Goal: Task Accomplishment & Management: Use online tool/utility

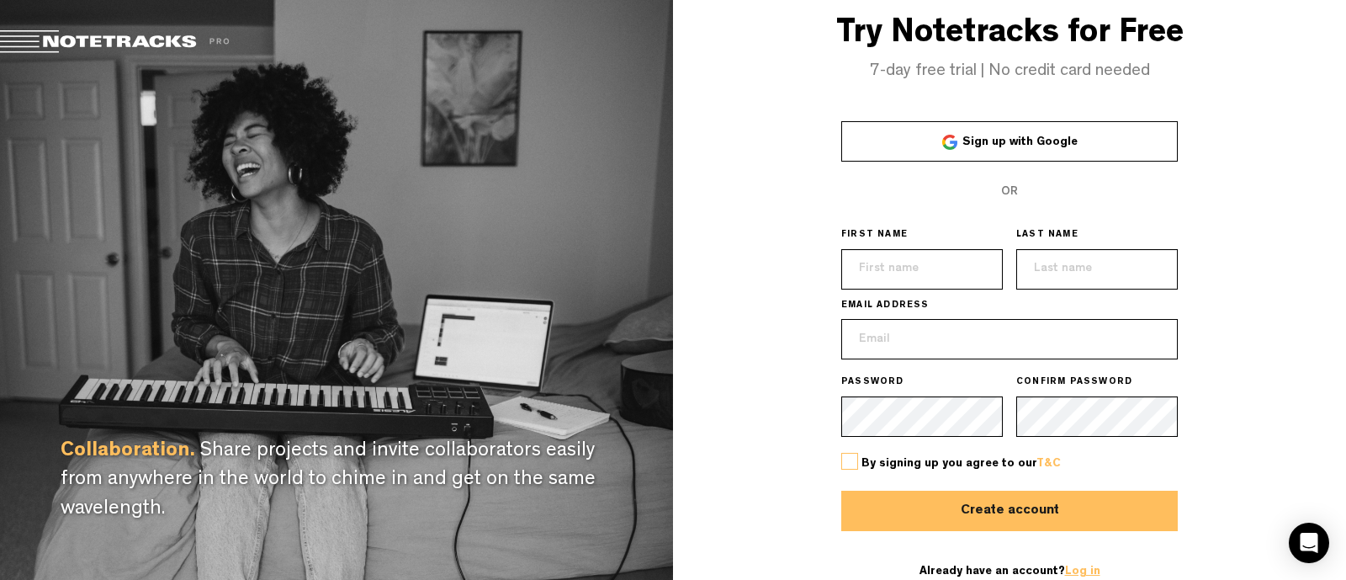
type input "[EMAIL_ADDRESS][DOMAIN_NAME]"
click at [1073, 570] on link "Log in" at bounding box center [1082, 571] width 35 height 12
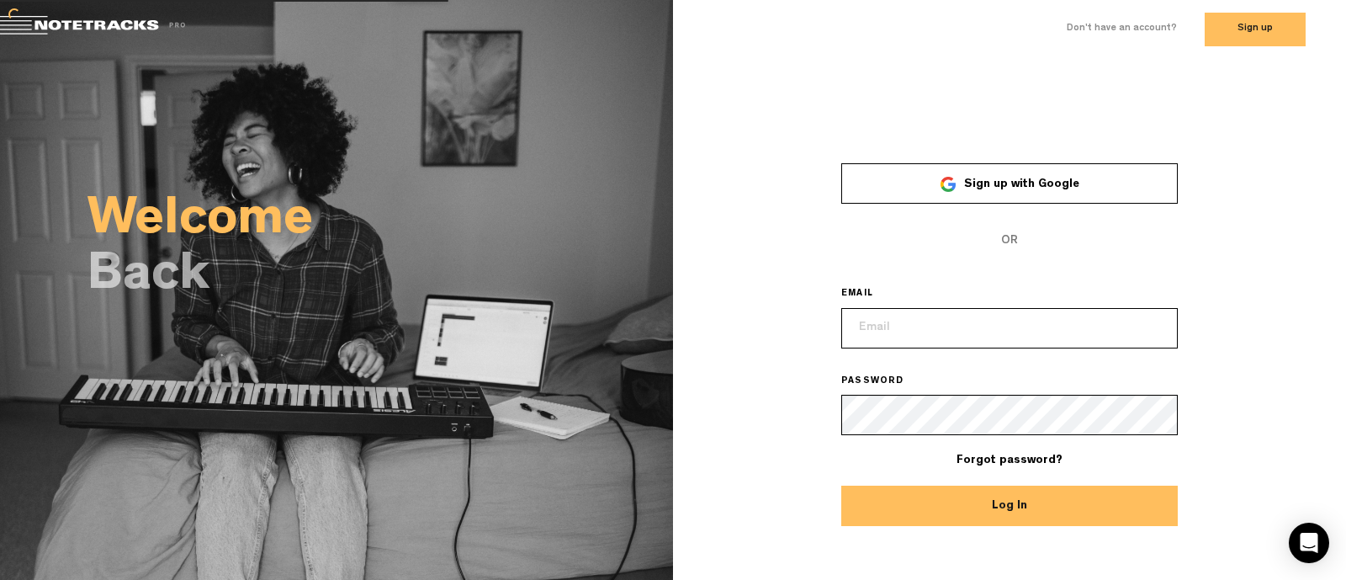
type input "[EMAIL_ADDRESS][DOMAIN_NAME]"
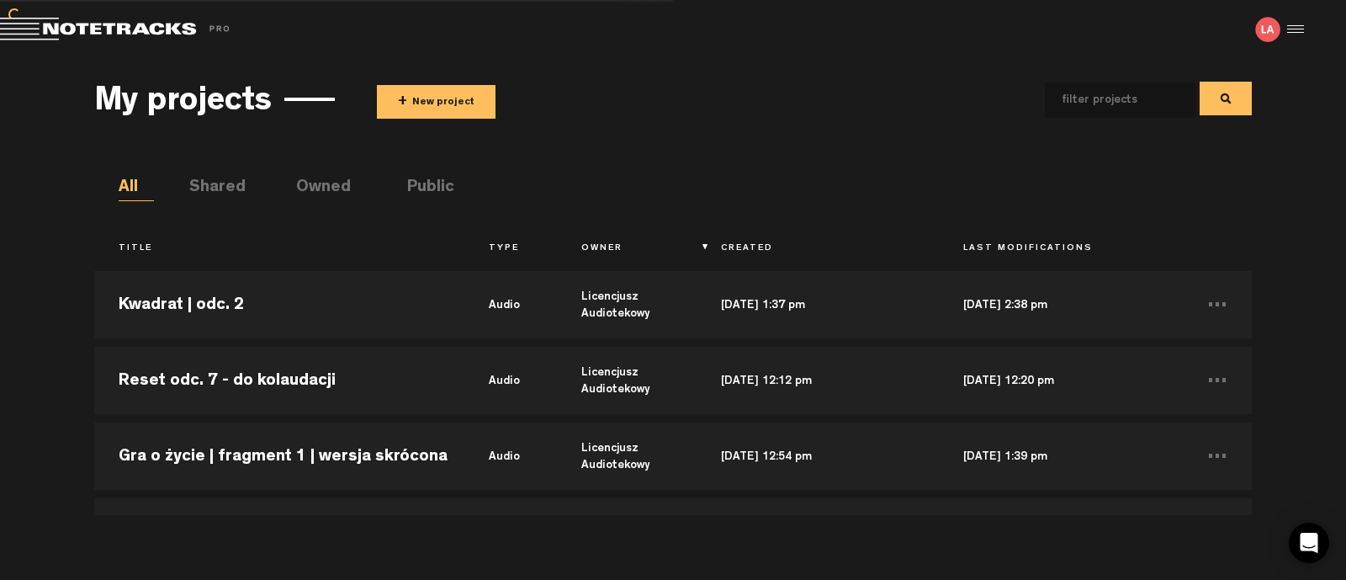
click at [1061, 515] on body "Version: [DATE]-prod, Build 1259, Hash: gb78ca87, Branch: master X Your screen …" at bounding box center [673, 290] width 1346 height 580
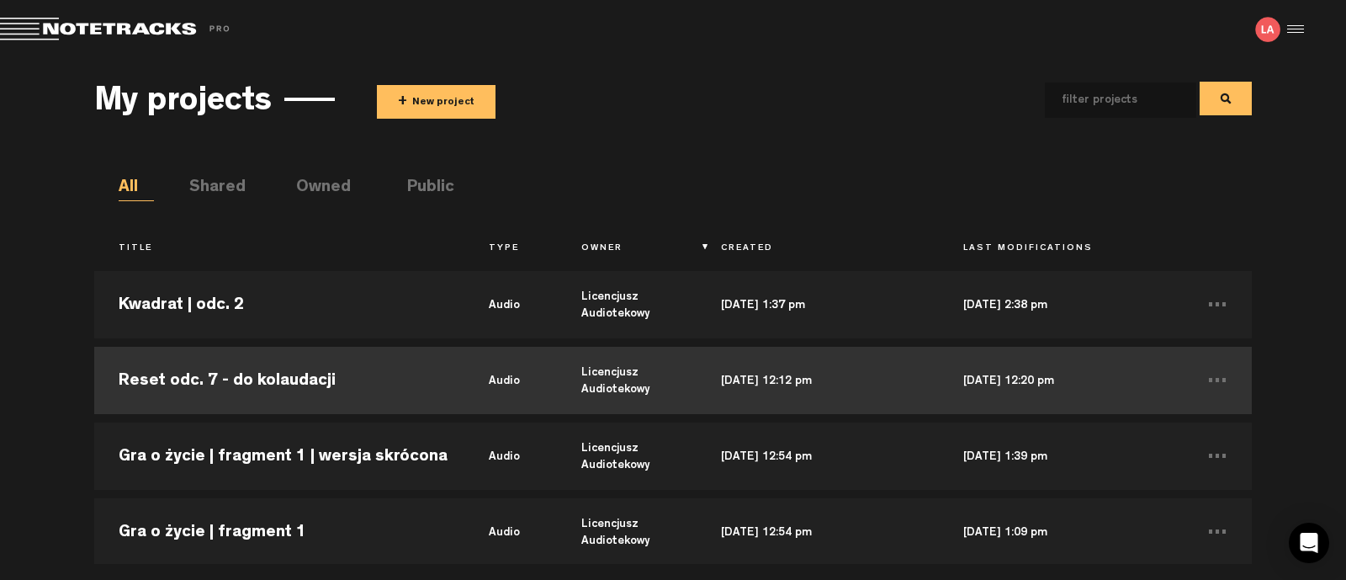
click at [221, 368] on td "Reset odc. 7 - do kolaudacji" at bounding box center [279, 380] width 370 height 76
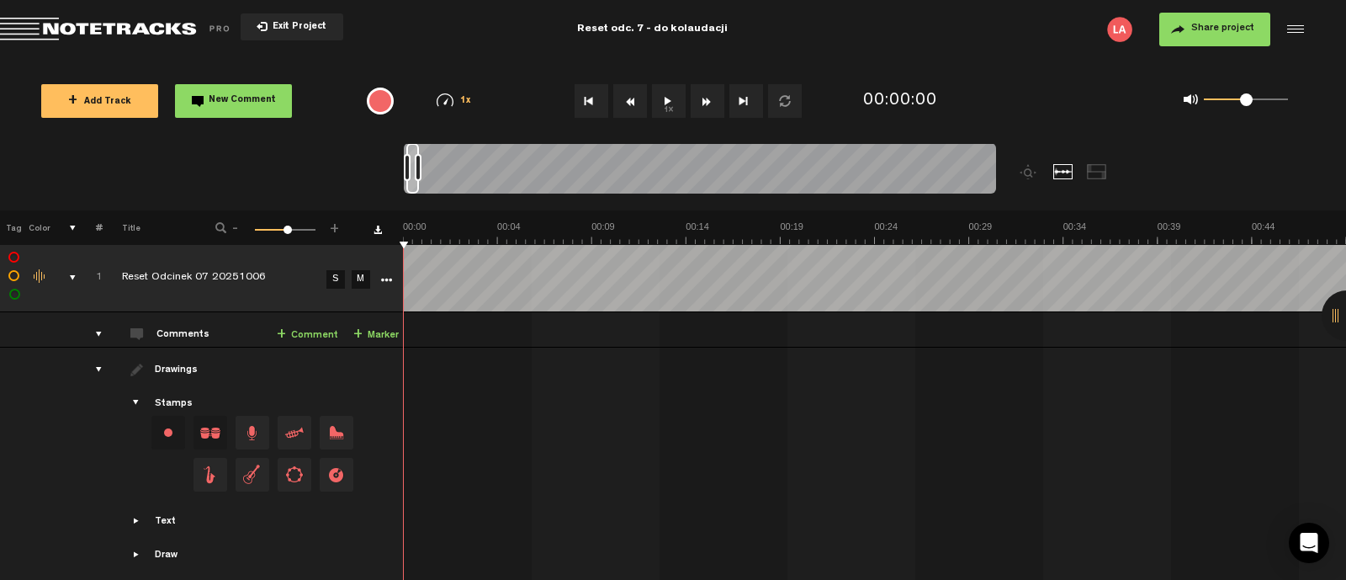
click at [660, 105] on button "1x" at bounding box center [669, 101] width 34 height 34
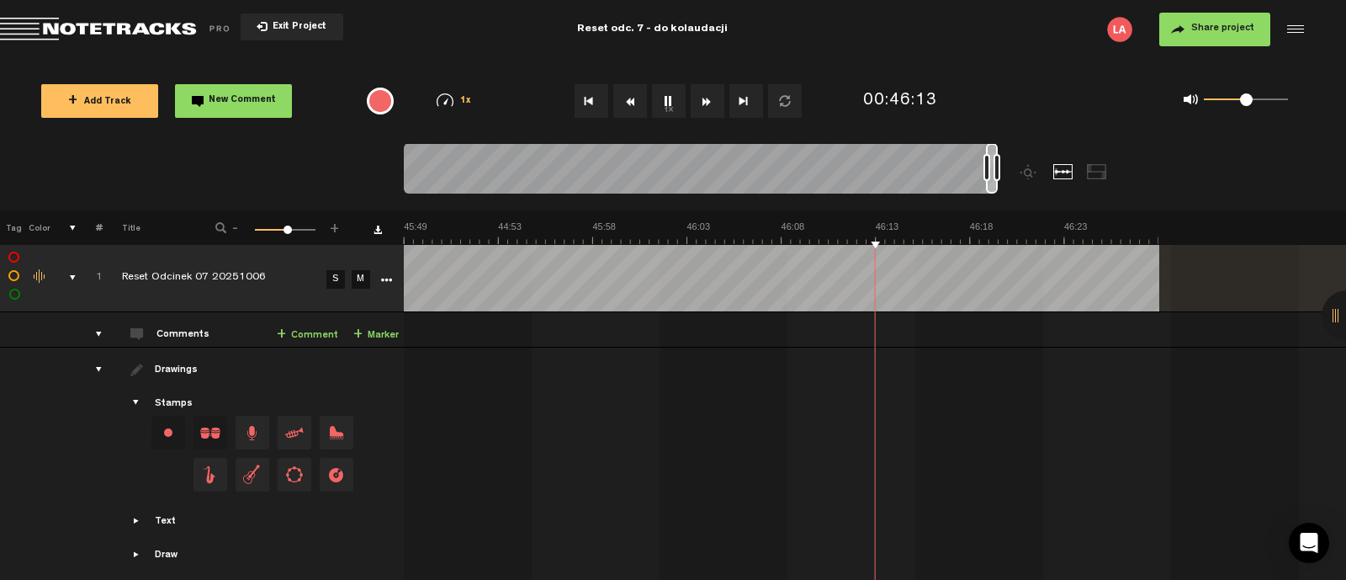
scroll to position [0, 52057]
click at [93, 19] on span "Return to Project List" at bounding box center [118, 30] width 236 height 24
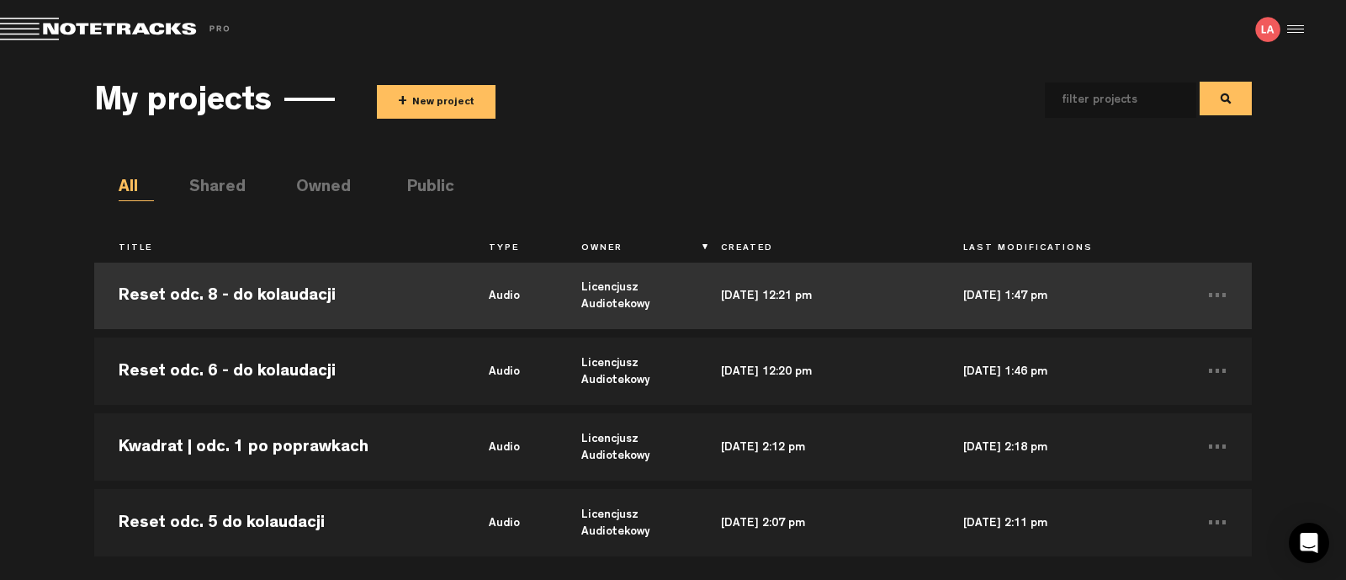
scroll to position [420, 0]
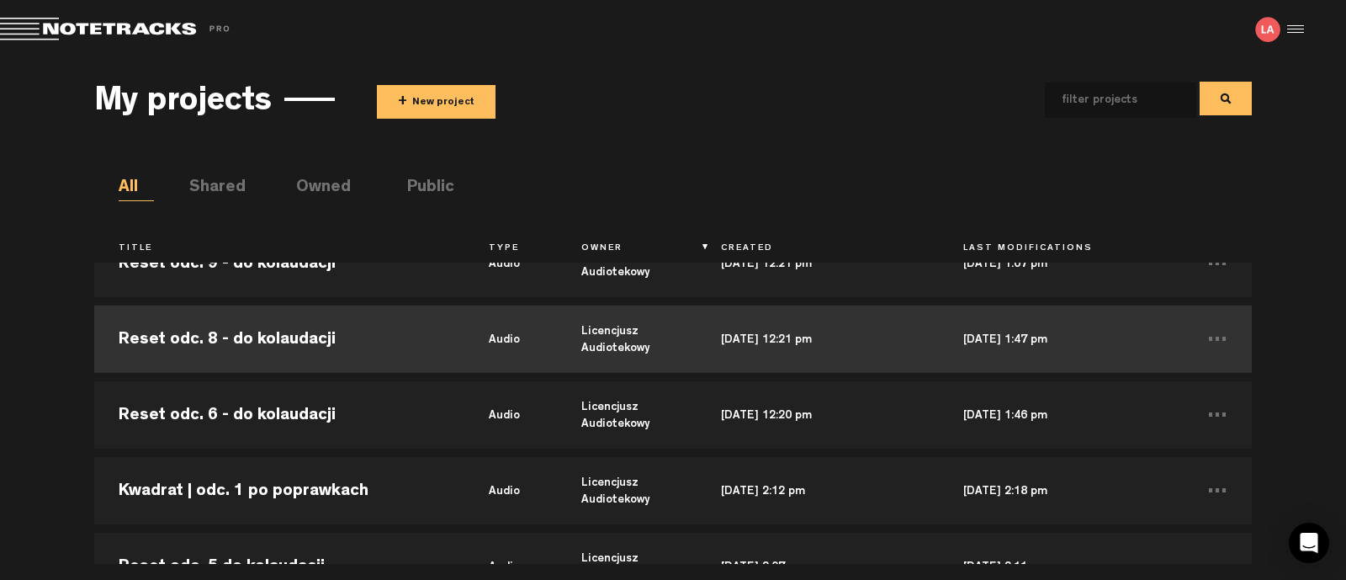
click at [324, 335] on td "Reset odc. 8 - do kolaudacji" at bounding box center [279, 339] width 370 height 76
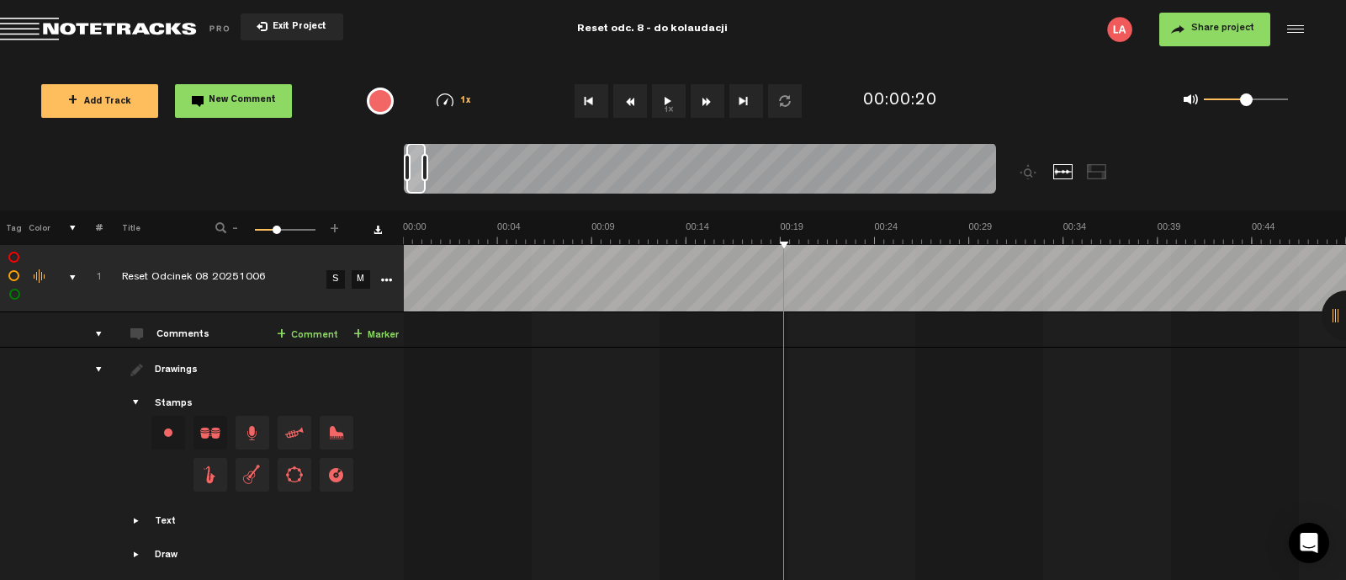
click at [665, 95] on button "1x" at bounding box center [669, 101] width 34 height 34
click at [663, 104] on button "1x" at bounding box center [669, 101] width 34 height 34
